Goal: Find specific page/section: Find specific page/section

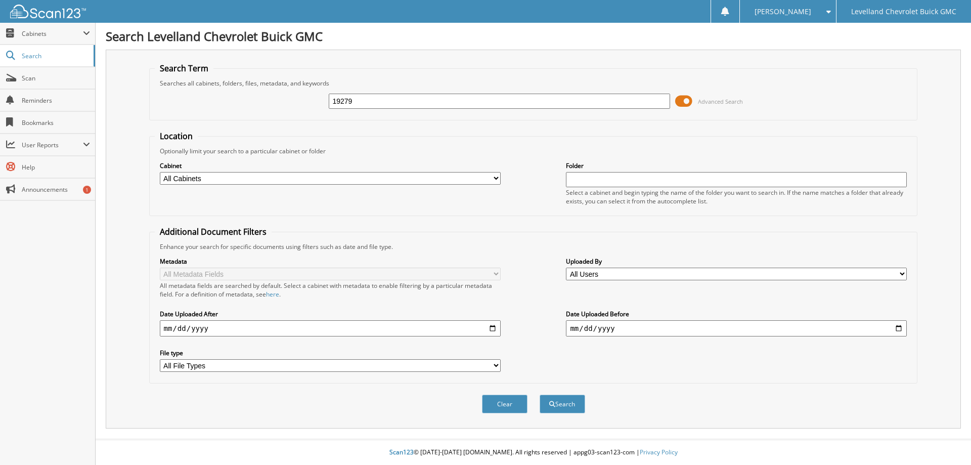
type input "19279"
click at [539, 394] on button "Search" at bounding box center [562, 403] width 46 height 19
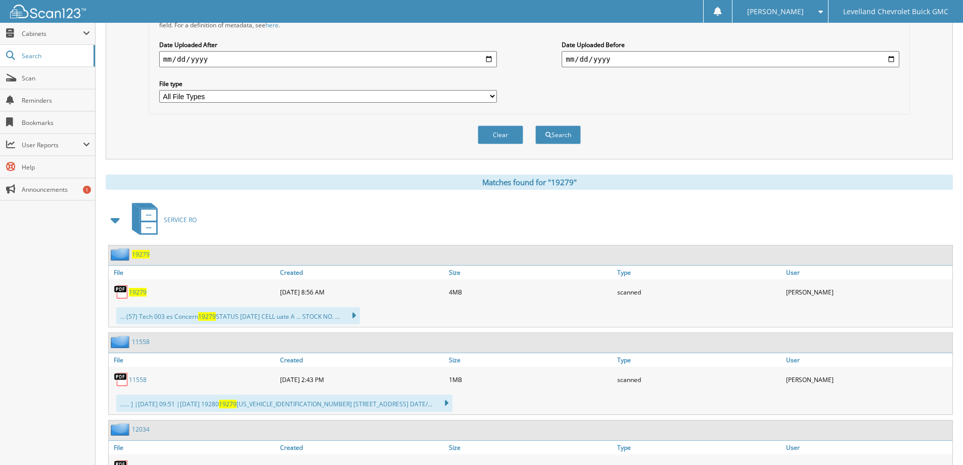
scroll to position [303, 0]
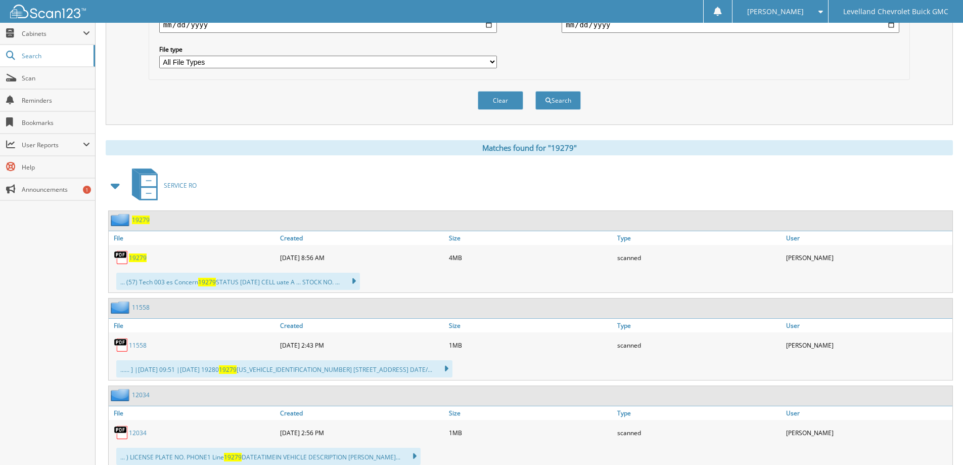
click at [136, 257] on span "19279" at bounding box center [138, 257] width 18 height 9
